Goal: Task Accomplishment & Management: Use online tool/utility

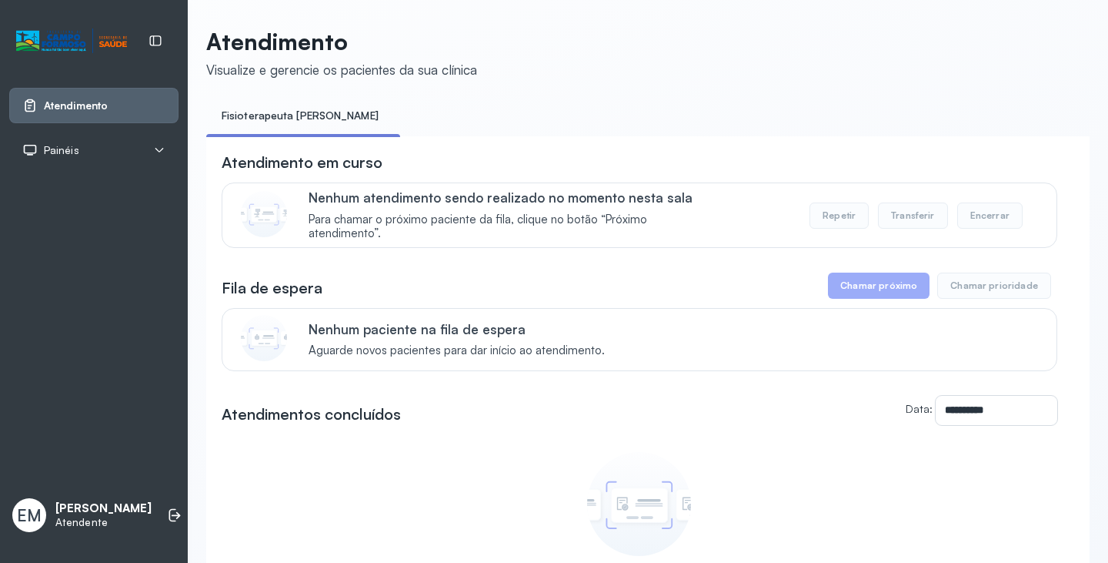
click at [172, 492] on div "EM Emilly Morgana dos Santos Ferreira Atendente" at bounding box center [93, 515] width 169 height 46
click at [169, 509] on icon at bounding box center [172, 515] width 7 height 13
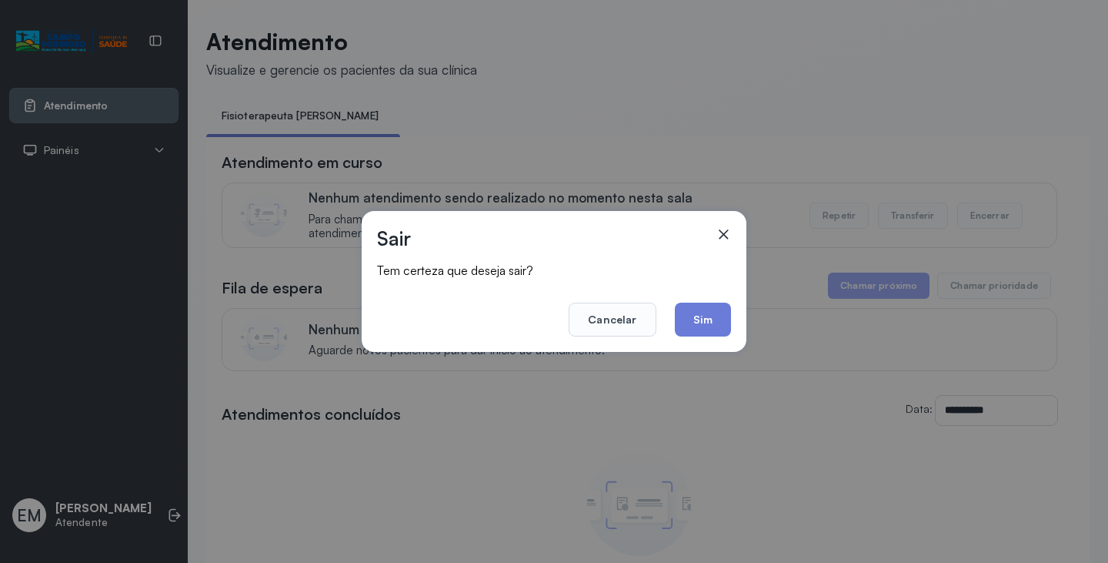
click at [733, 321] on div "Sair Tem certeza que deseja sair? Cancelar Sim" at bounding box center [554, 281] width 385 height 141
click at [713, 329] on button "Sim" at bounding box center [703, 319] width 56 height 34
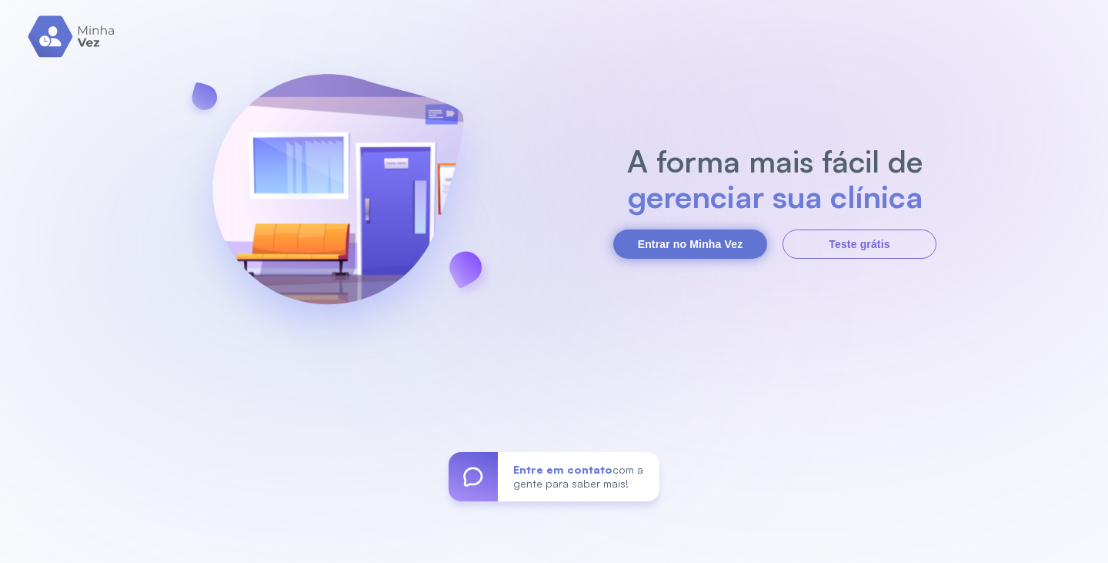
click at [671, 250] on button "Entrar no Minha Vez" at bounding box center [690, 243] width 154 height 29
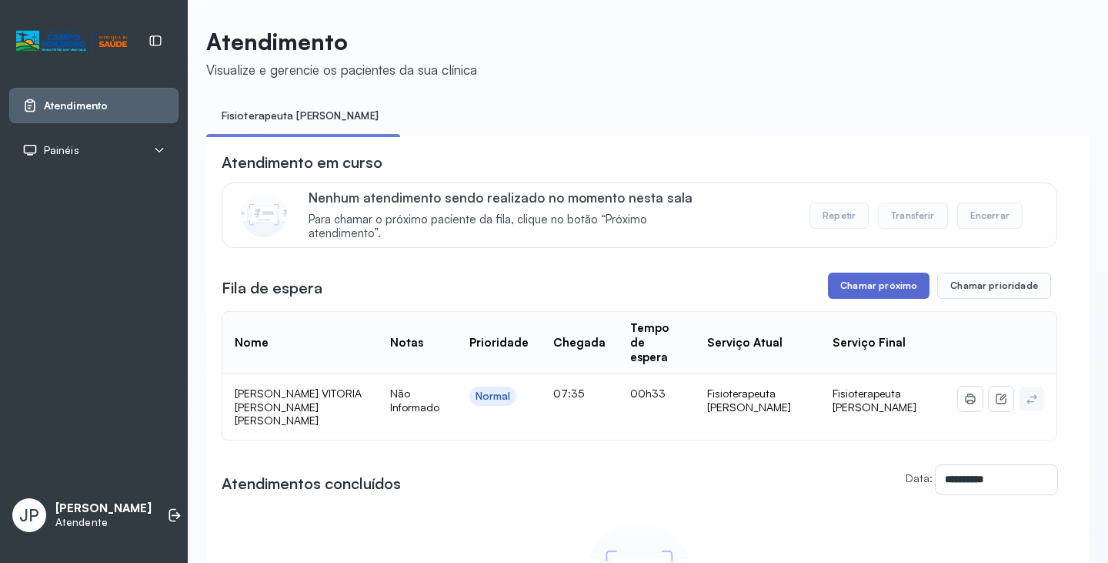
click at [843, 299] on button "Chamar próximo" at bounding box center [879, 285] width 102 height 26
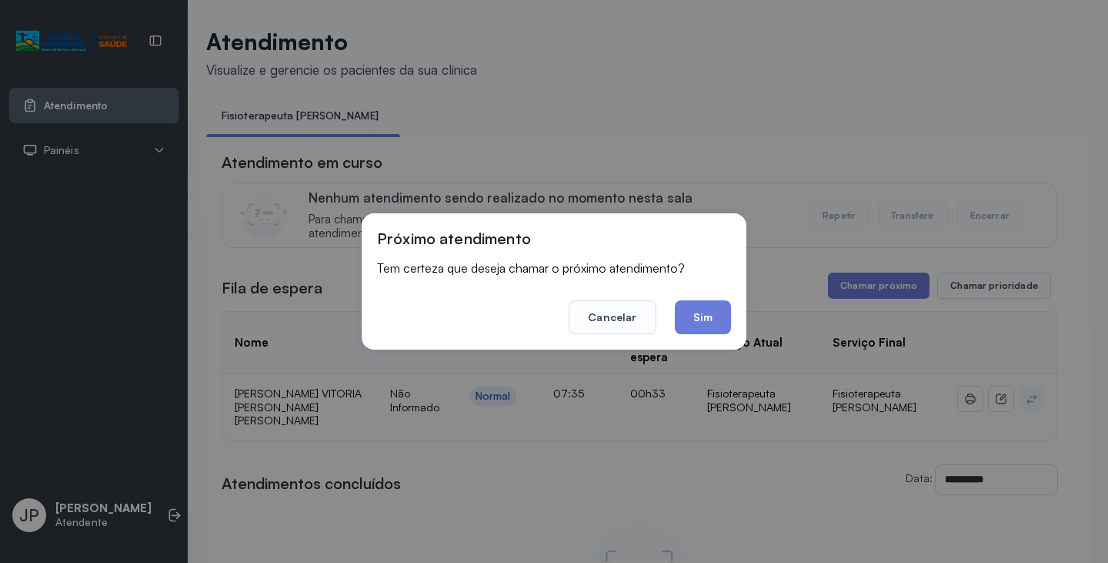
click at [731, 317] on div "Próximo atendimento Tem certeza que deseja chamar o próximo atendimento? Cancel…" at bounding box center [554, 281] width 385 height 136
click at [723, 320] on button "Sim" at bounding box center [703, 317] width 56 height 34
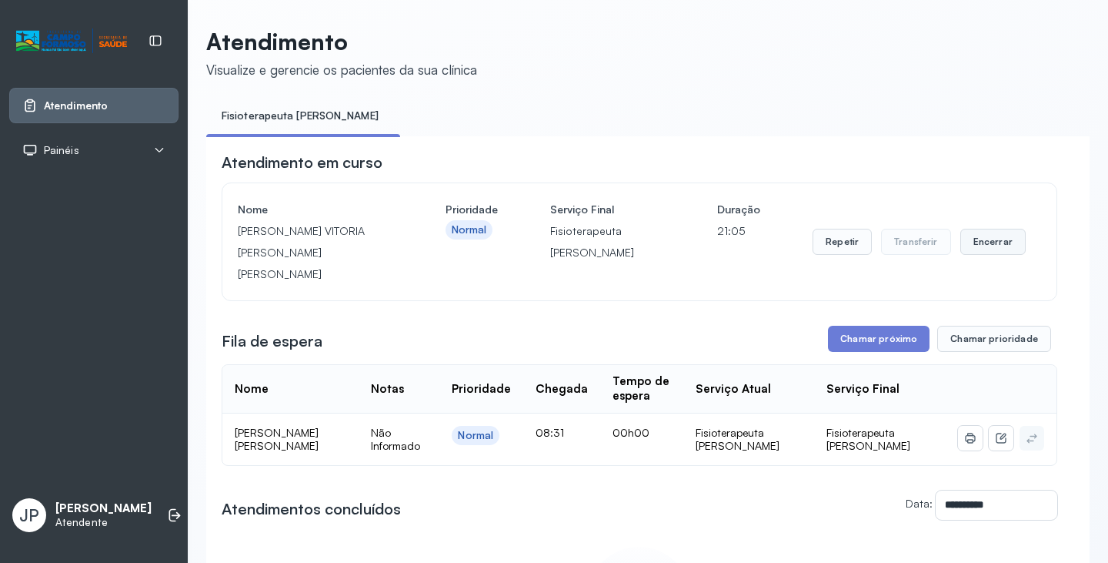
click at [993, 243] on button "Encerrar" at bounding box center [992, 242] width 65 height 26
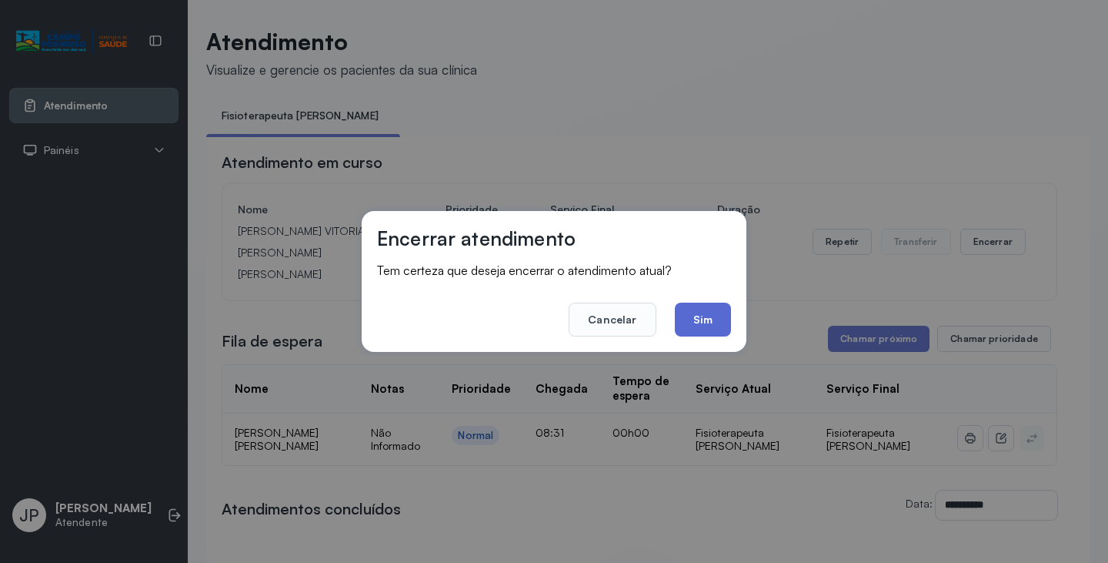
click at [711, 332] on button "Sim" at bounding box center [703, 319] width 56 height 34
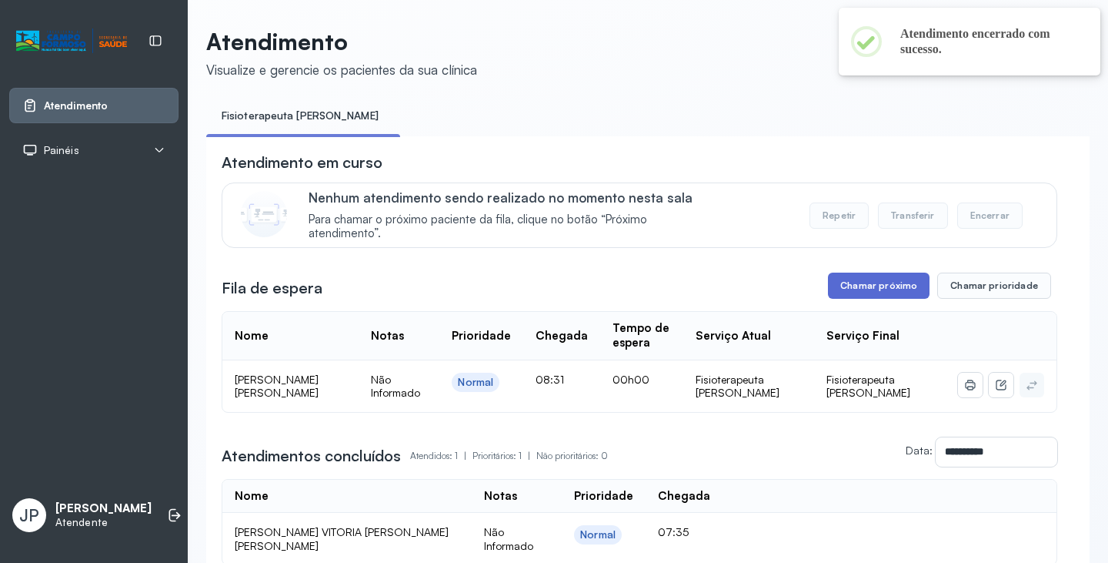
click at [897, 288] on button "Chamar próximo" at bounding box center [879, 285] width 102 height 26
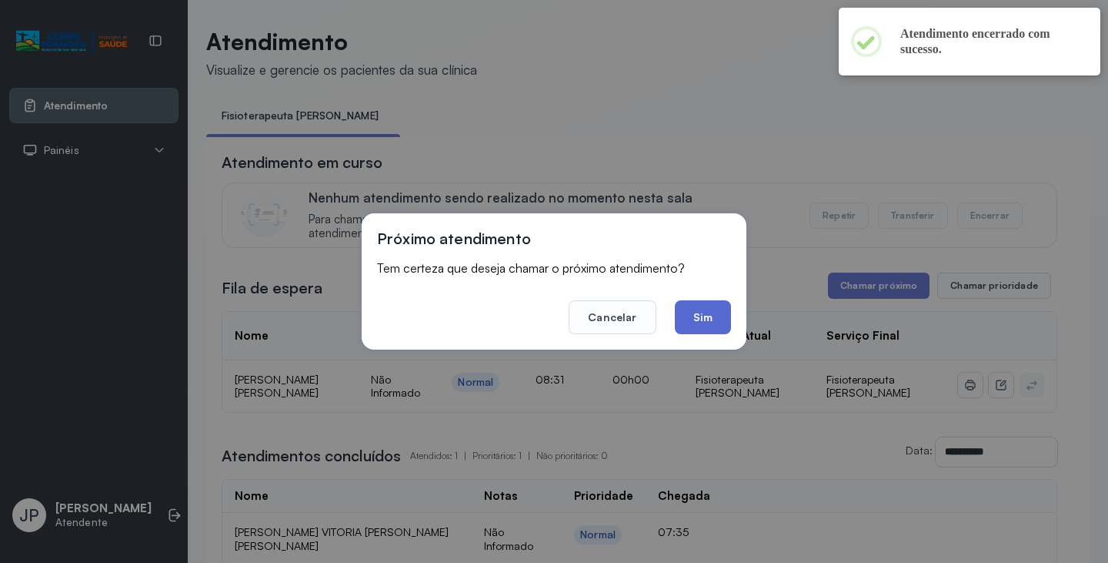
click at [710, 309] on button "Sim" at bounding box center [703, 317] width 56 height 34
